Goal: Check status: Check status

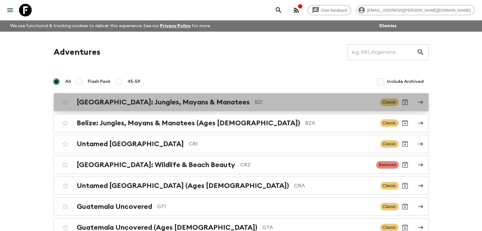
click at [188, 105] on h2 "[GEOGRAPHIC_DATA]: Jungles, Mayans & Manatees" at bounding box center [163, 102] width 173 height 8
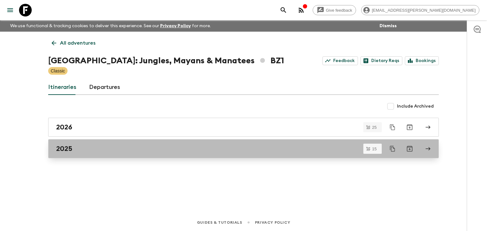
click at [64, 149] on h2 "2025" at bounding box center [64, 149] width 16 height 8
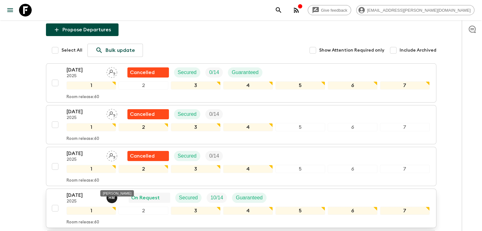
scroll to position [95, 0]
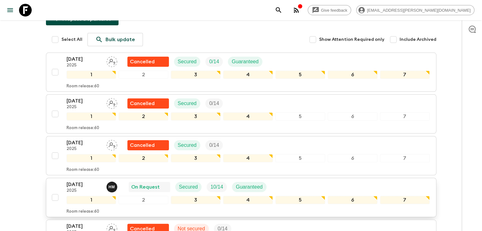
click at [74, 181] on p "[DATE]" at bounding box center [84, 185] width 35 height 8
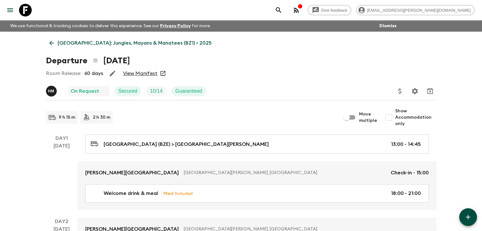
click at [145, 73] on link "View Manifest" at bounding box center [140, 73] width 35 height 6
